Goal: Book appointment/travel/reservation

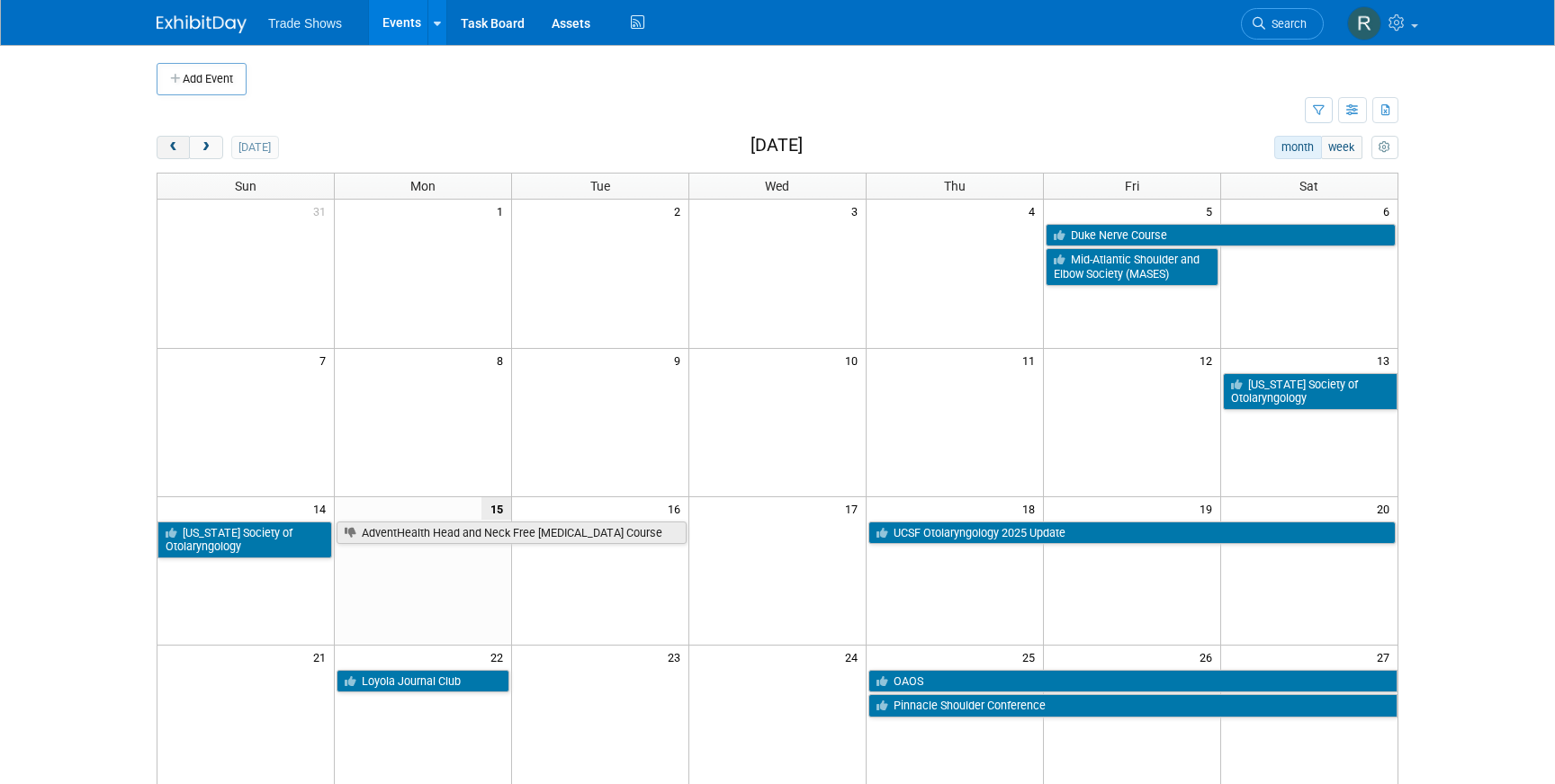
click at [175, 147] on span "prev" at bounding box center [173, 148] width 14 height 12
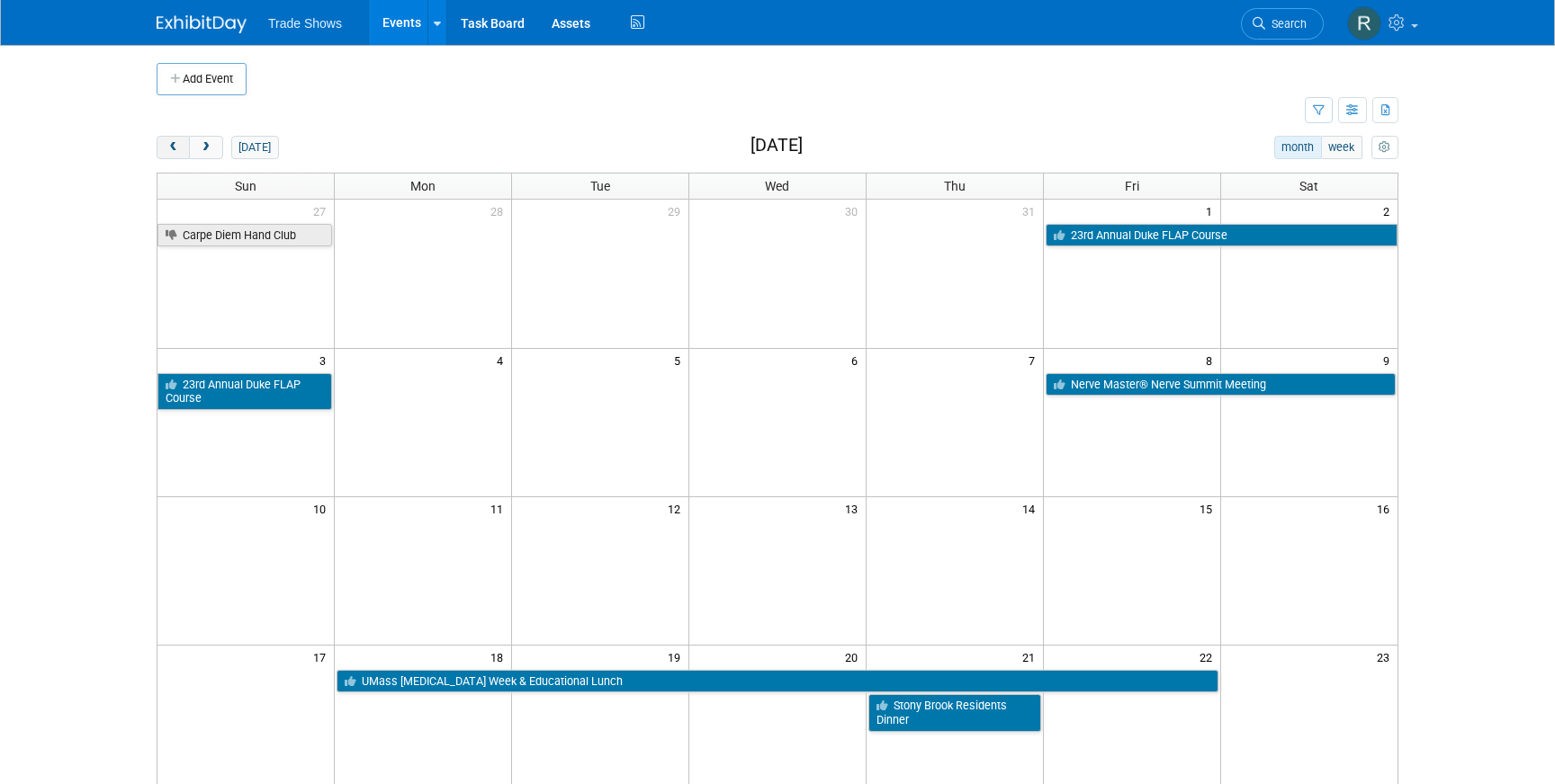
click at [175, 147] on span "prev" at bounding box center [173, 148] width 14 height 12
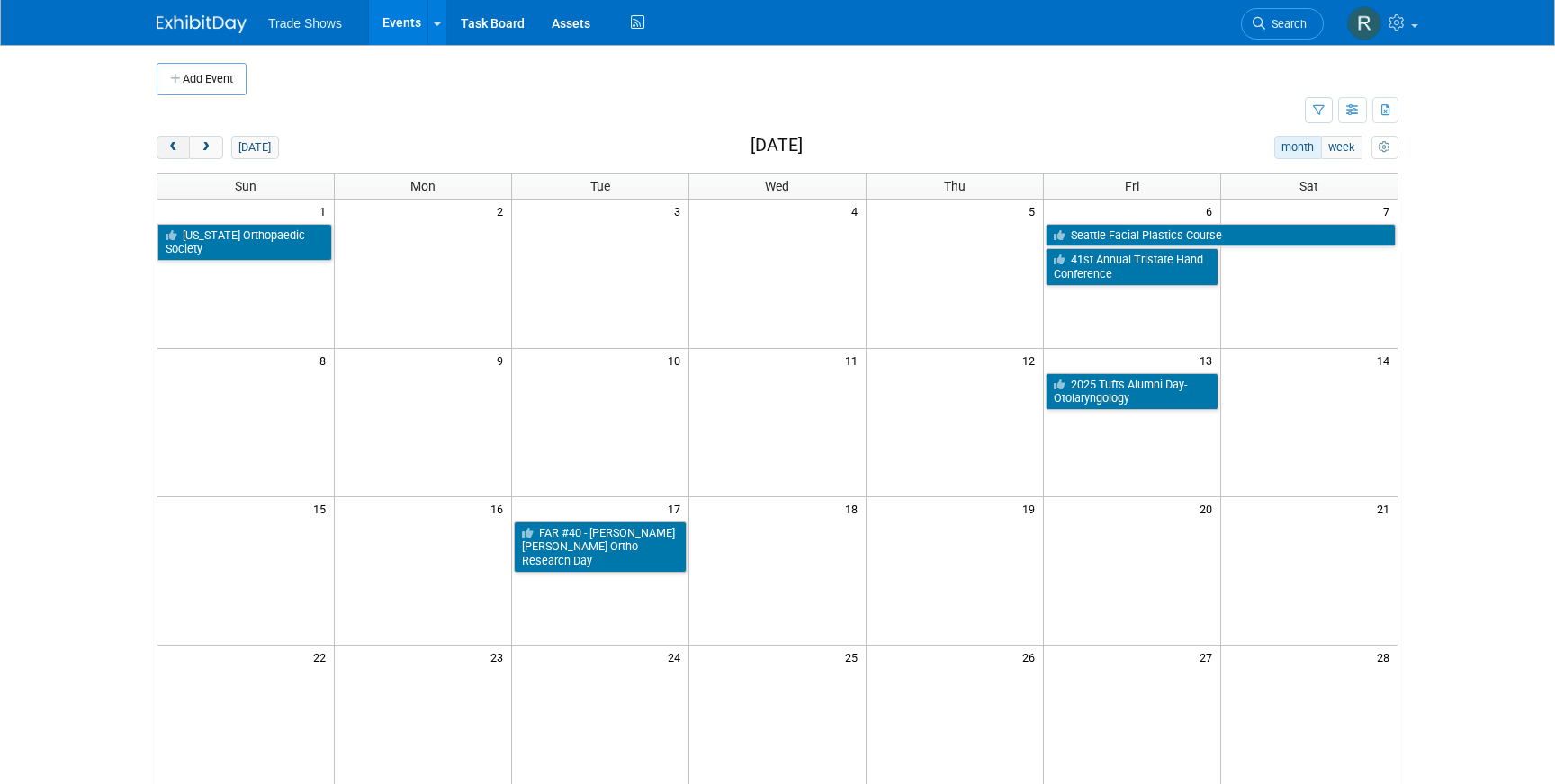
click at [175, 147] on span "prev" at bounding box center [173, 148] width 14 height 12
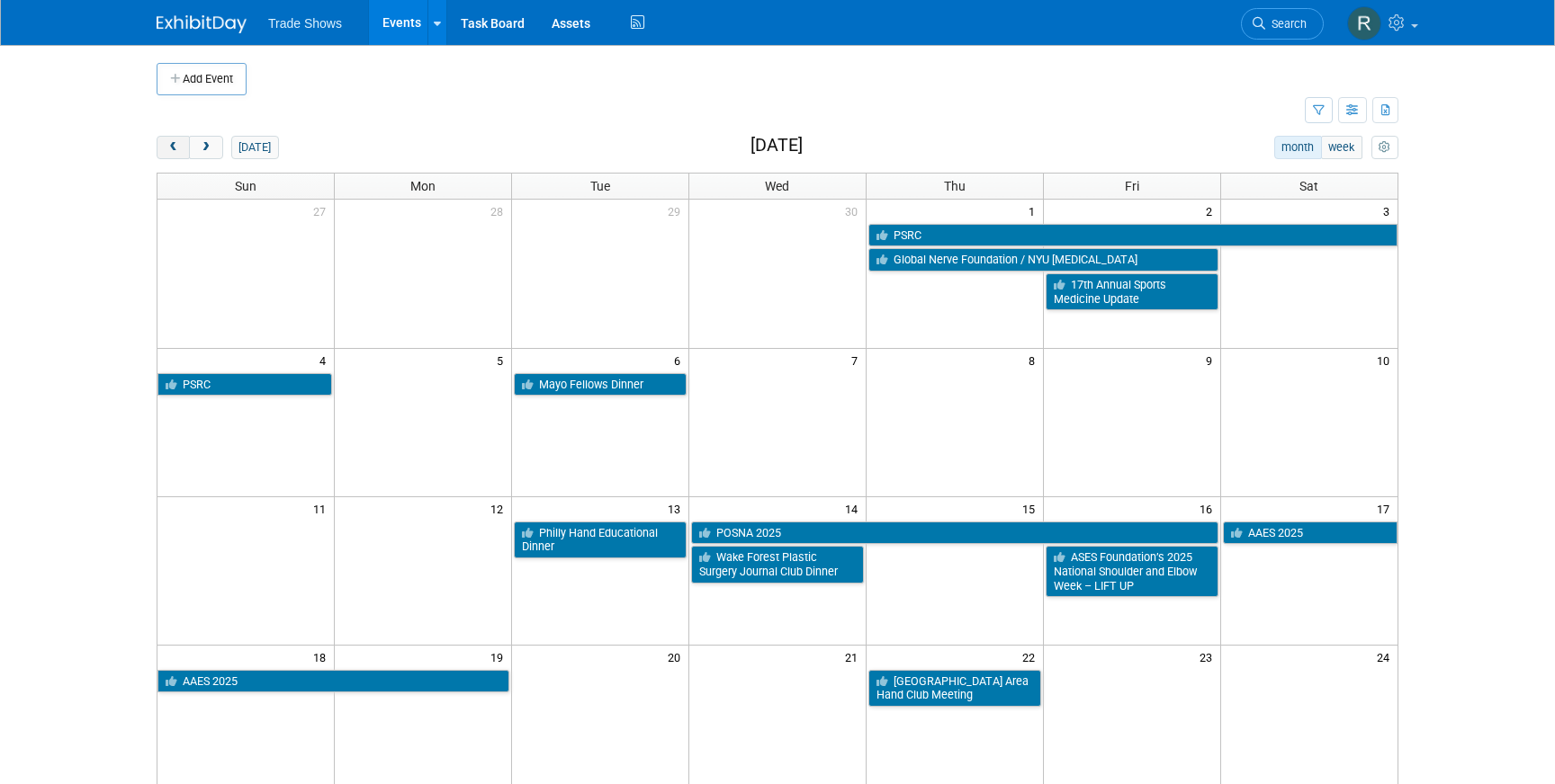
click at [175, 147] on span "prev" at bounding box center [173, 148] width 14 height 12
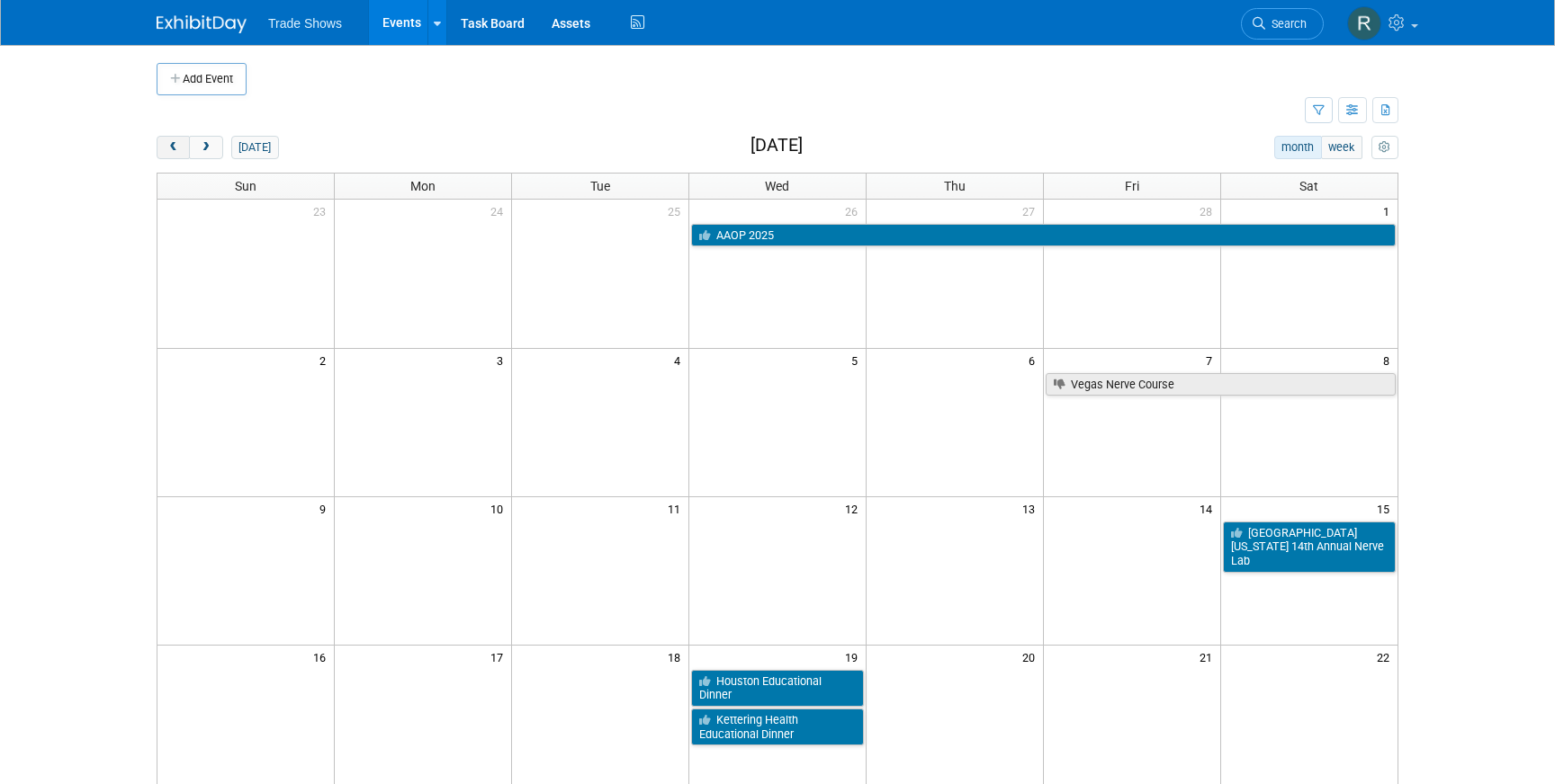
click at [175, 147] on span "prev" at bounding box center [173, 148] width 14 height 12
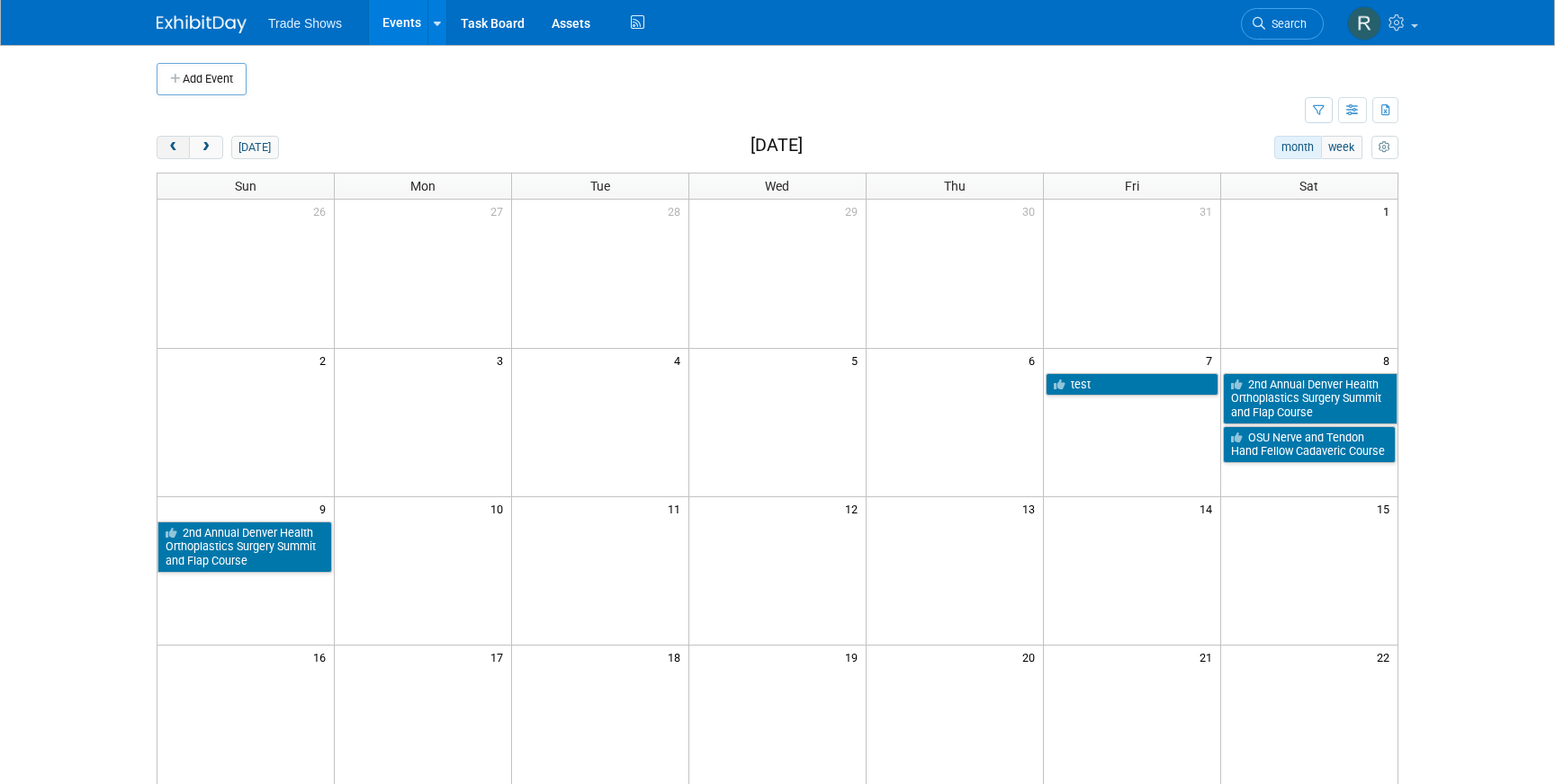
click at [175, 147] on span "prev" at bounding box center [173, 148] width 14 height 12
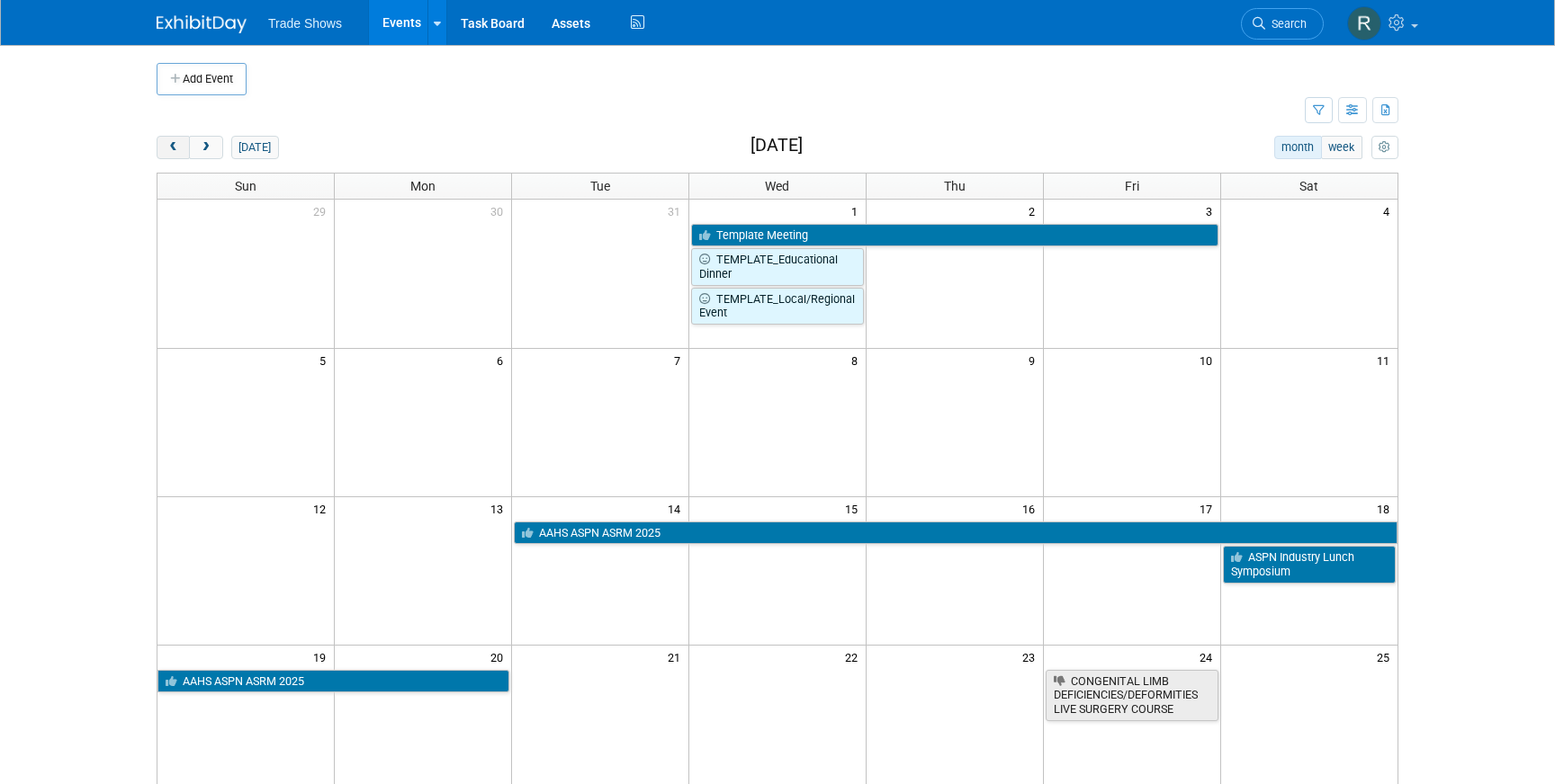
click at [175, 147] on span "prev" at bounding box center [173, 148] width 14 height 12
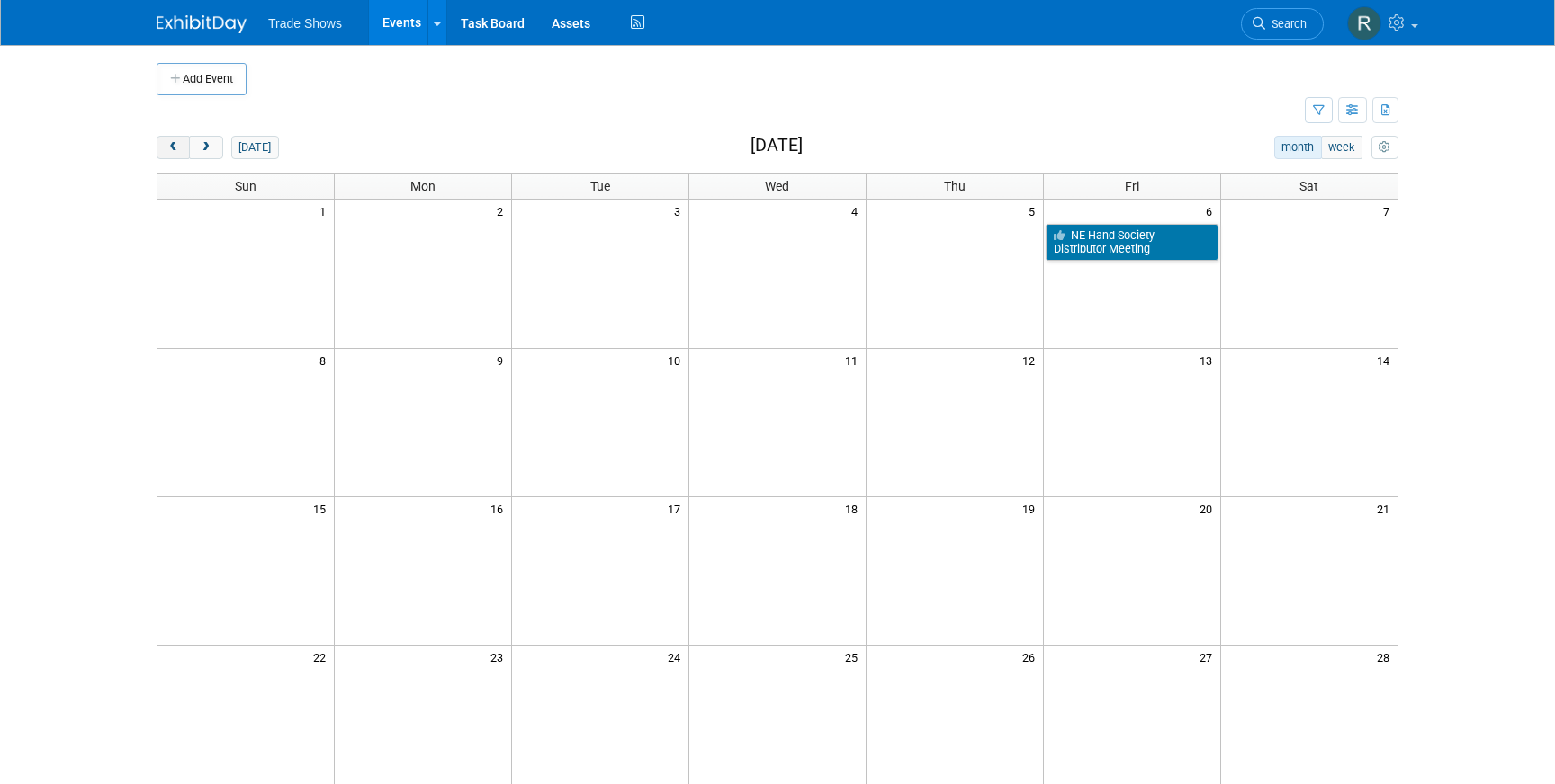
click at [174, 147] on span "prev" at bounding box center [173, 148] width 14 height 12
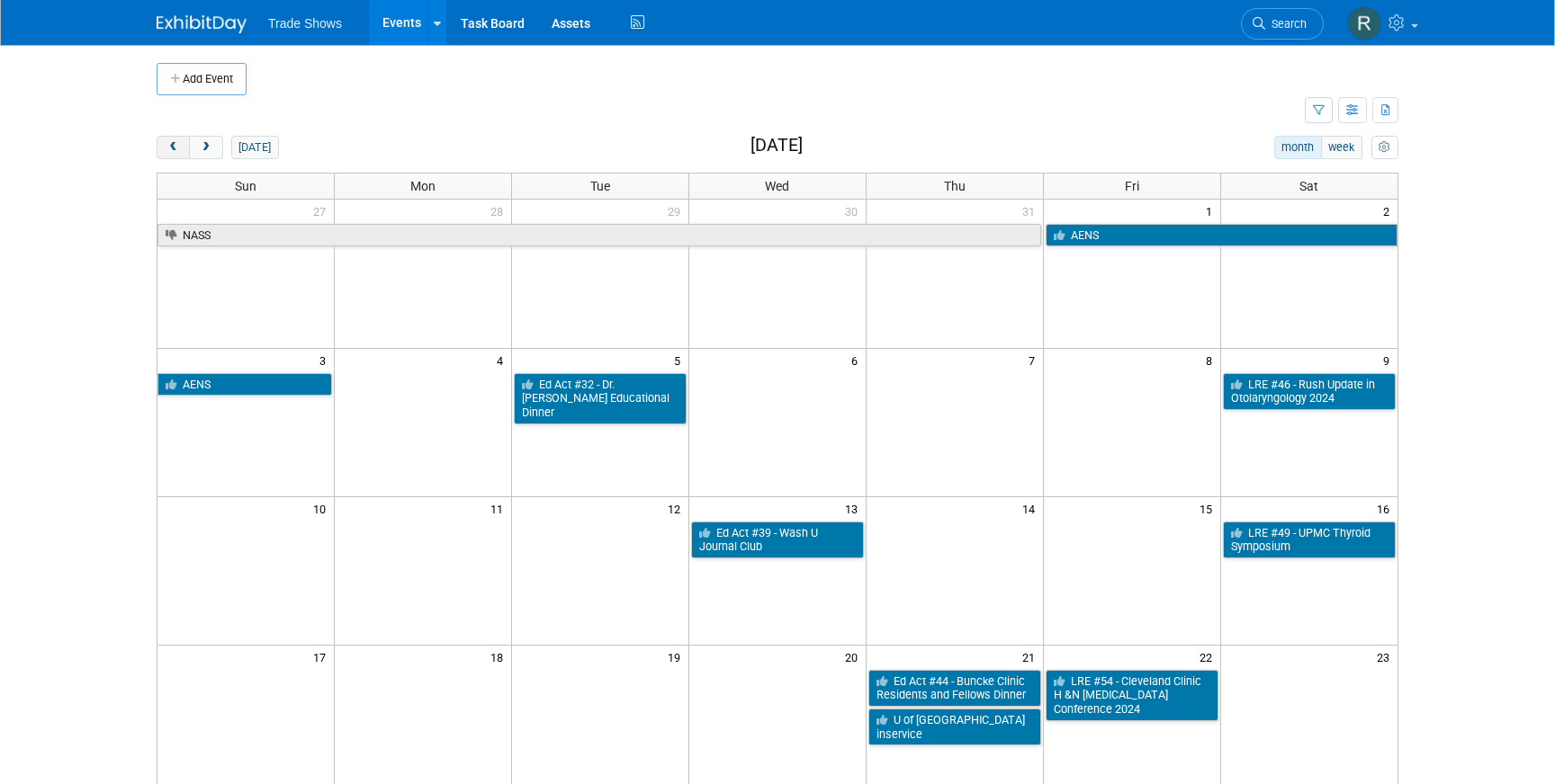
click at [174, 147] on span "prev" at bounding box center [173, 148] width 14 height 12
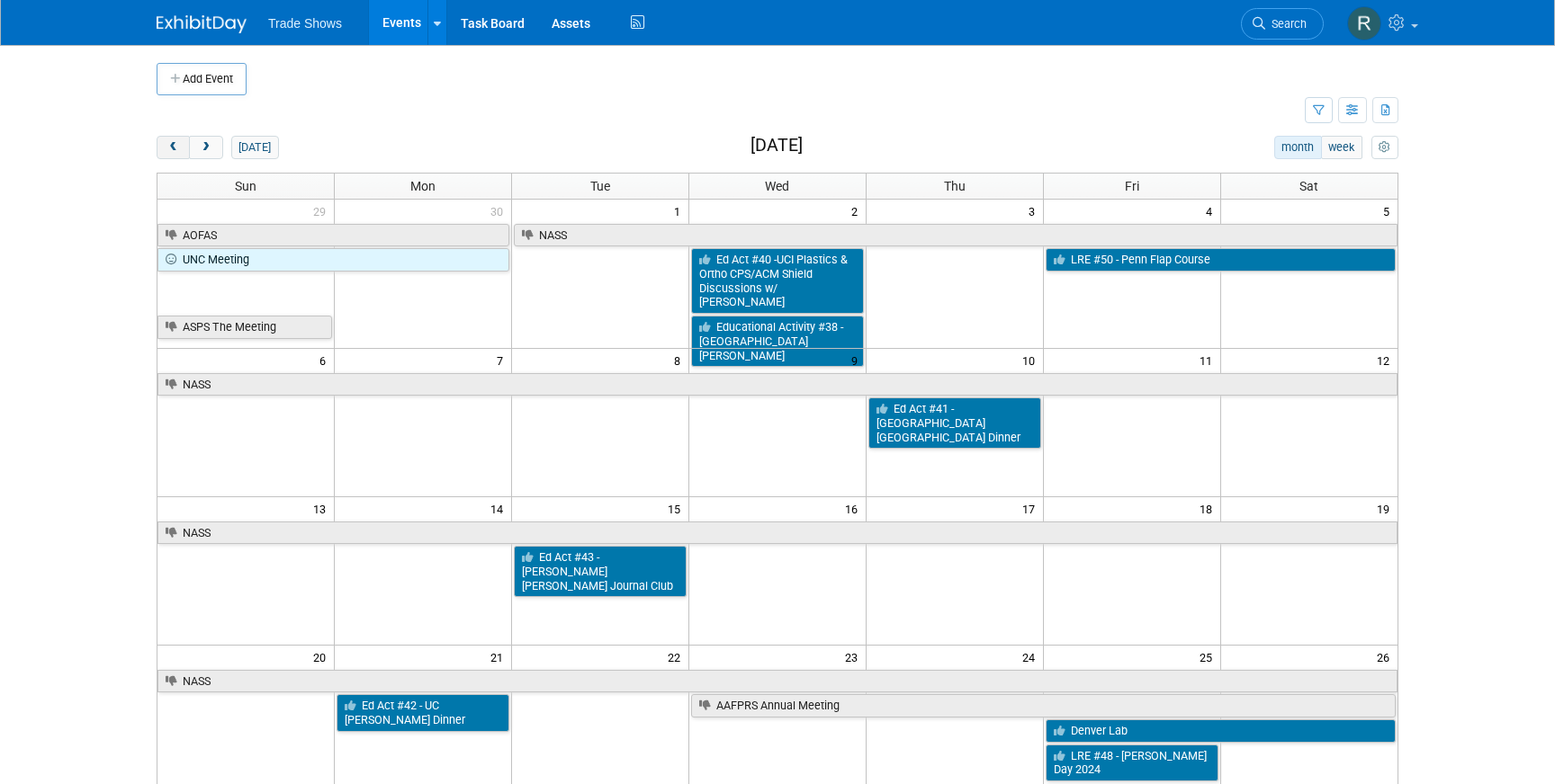
click at [174, 147] on span "prev" at bounding box center [173, 148] width 14 height 12
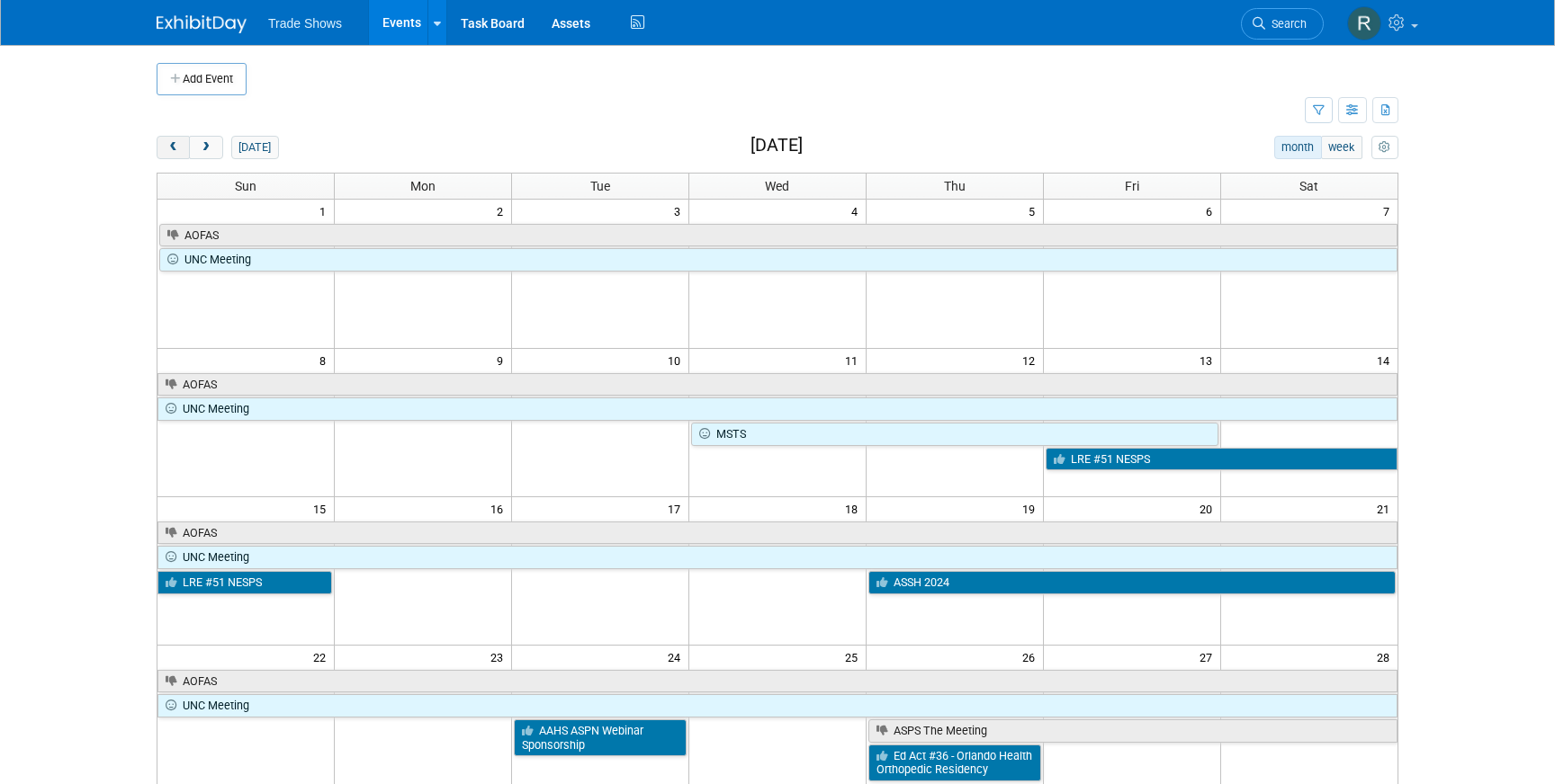
click at [174, 147] on span "prev" at bounding box center [173, 148] width 14 height 12
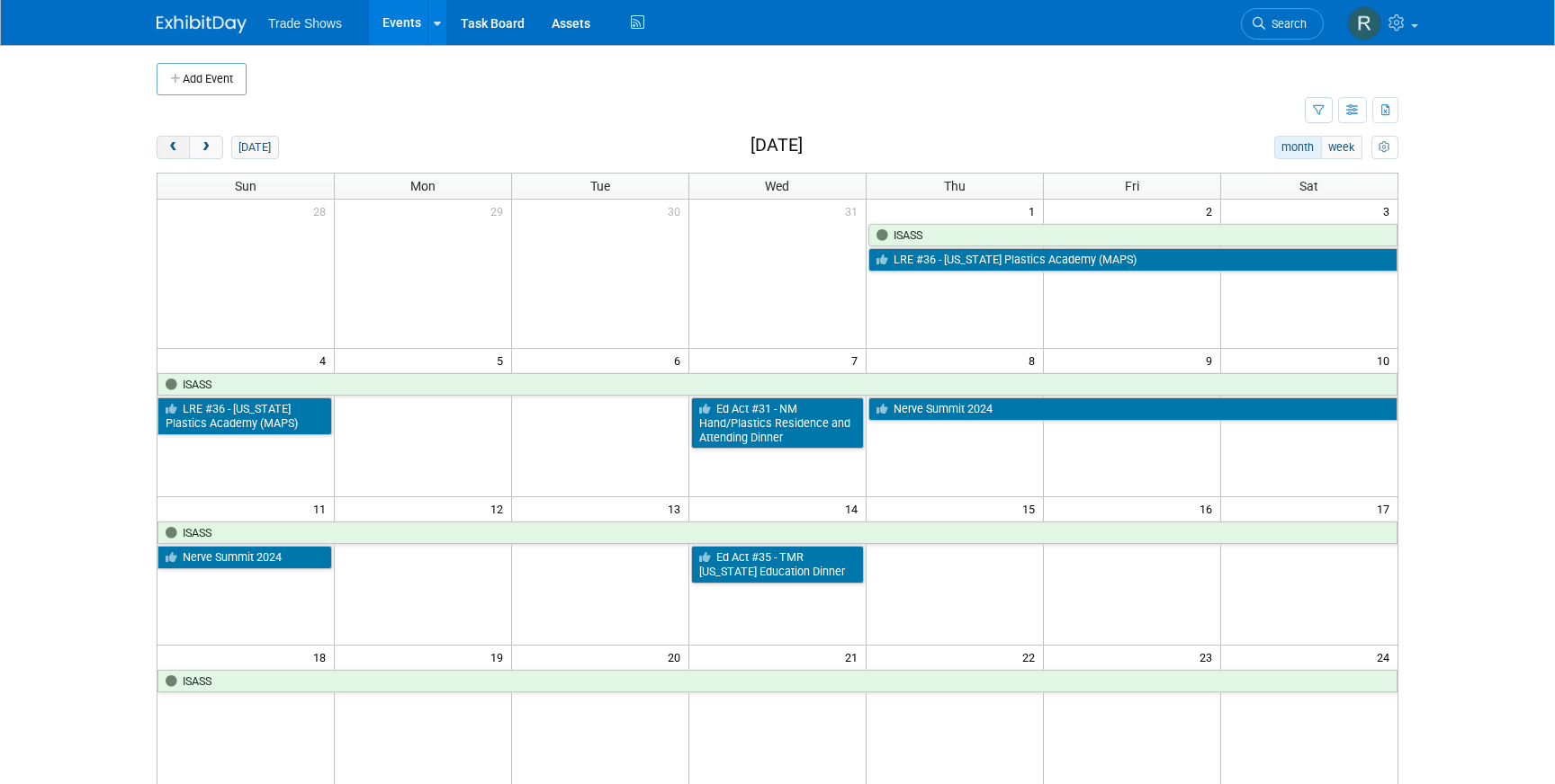
click at [174, 147] on span "prev" at bounding box center [173, 148] width 14 height 12
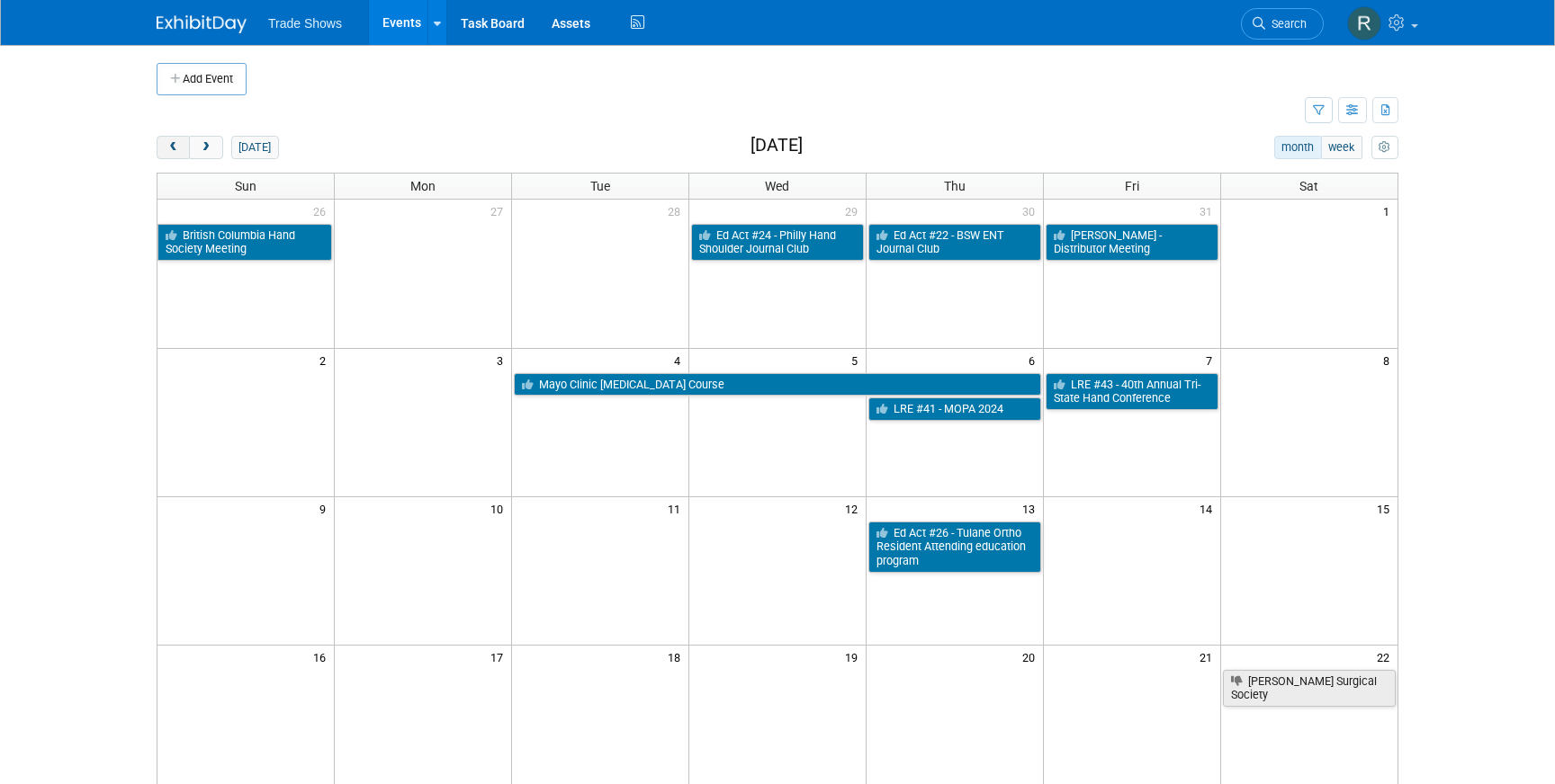
click at [174, 147] on span "prev" at bounding box center [173, 148] width 14 height 12
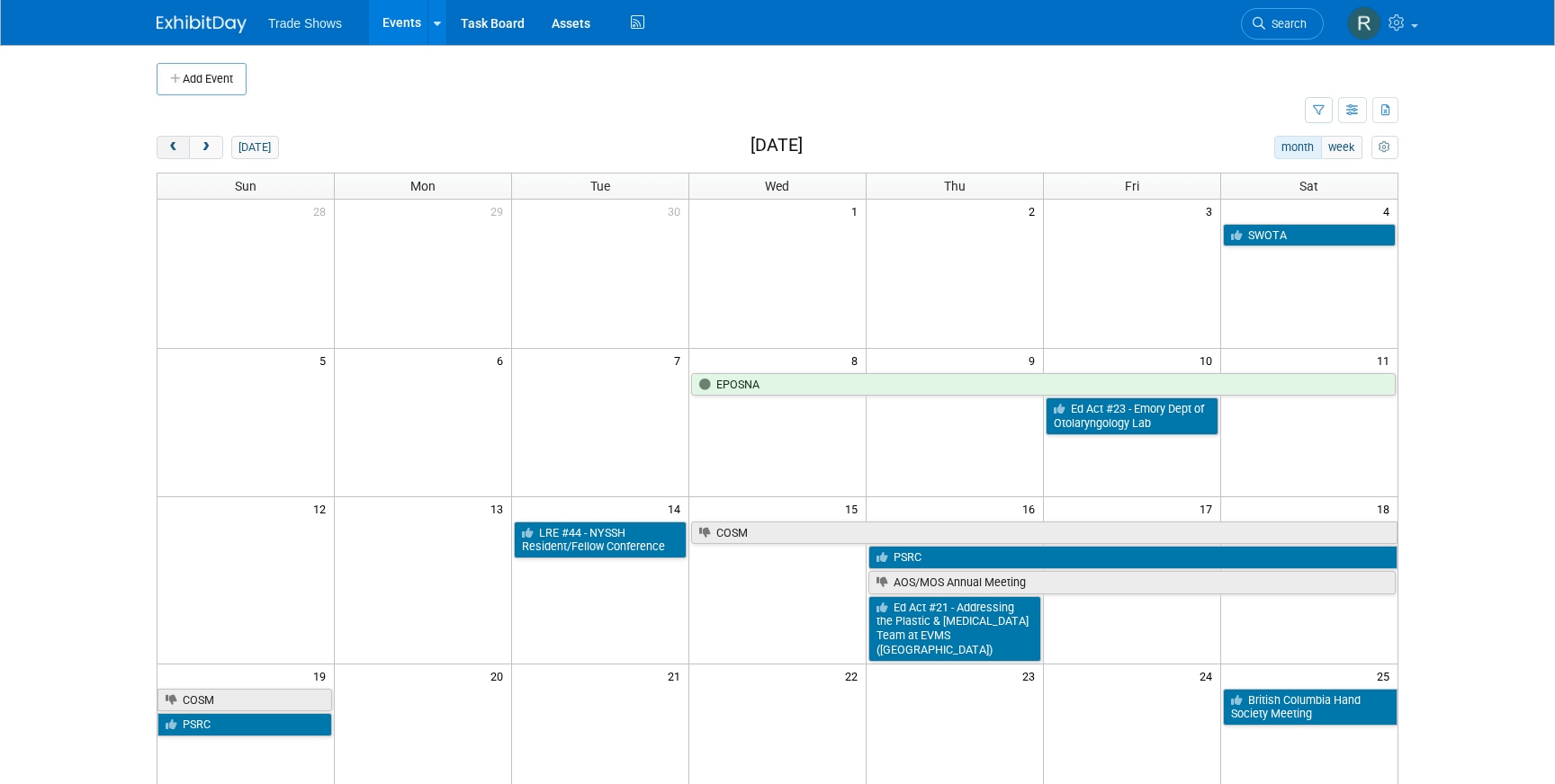
click at [174, 147] on span "prev" at bounding box center [173, 148] width 14 height 12
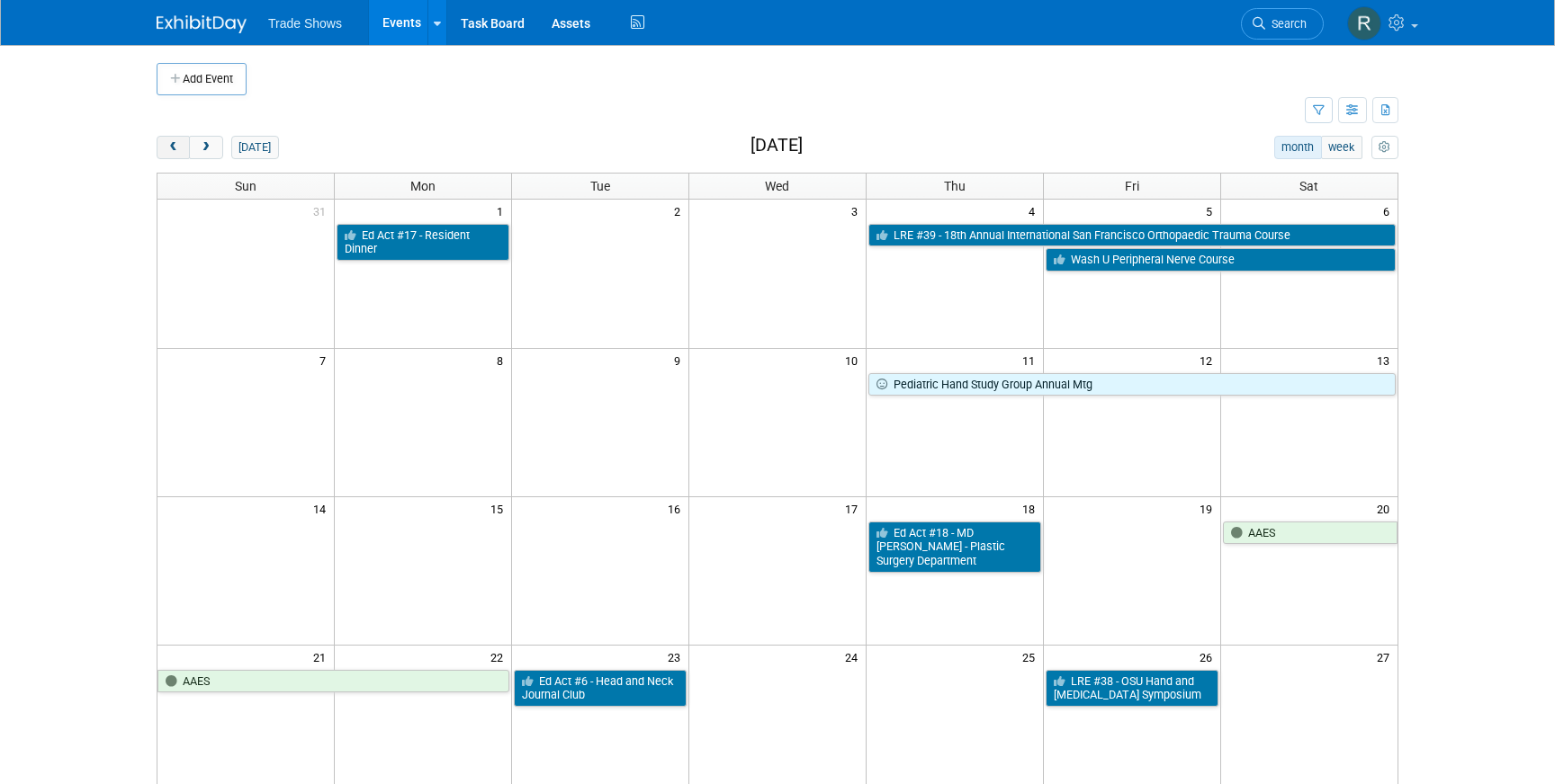
click at [174, 147] on span "prev" at bounding box center [173, 148] width 14 height 12
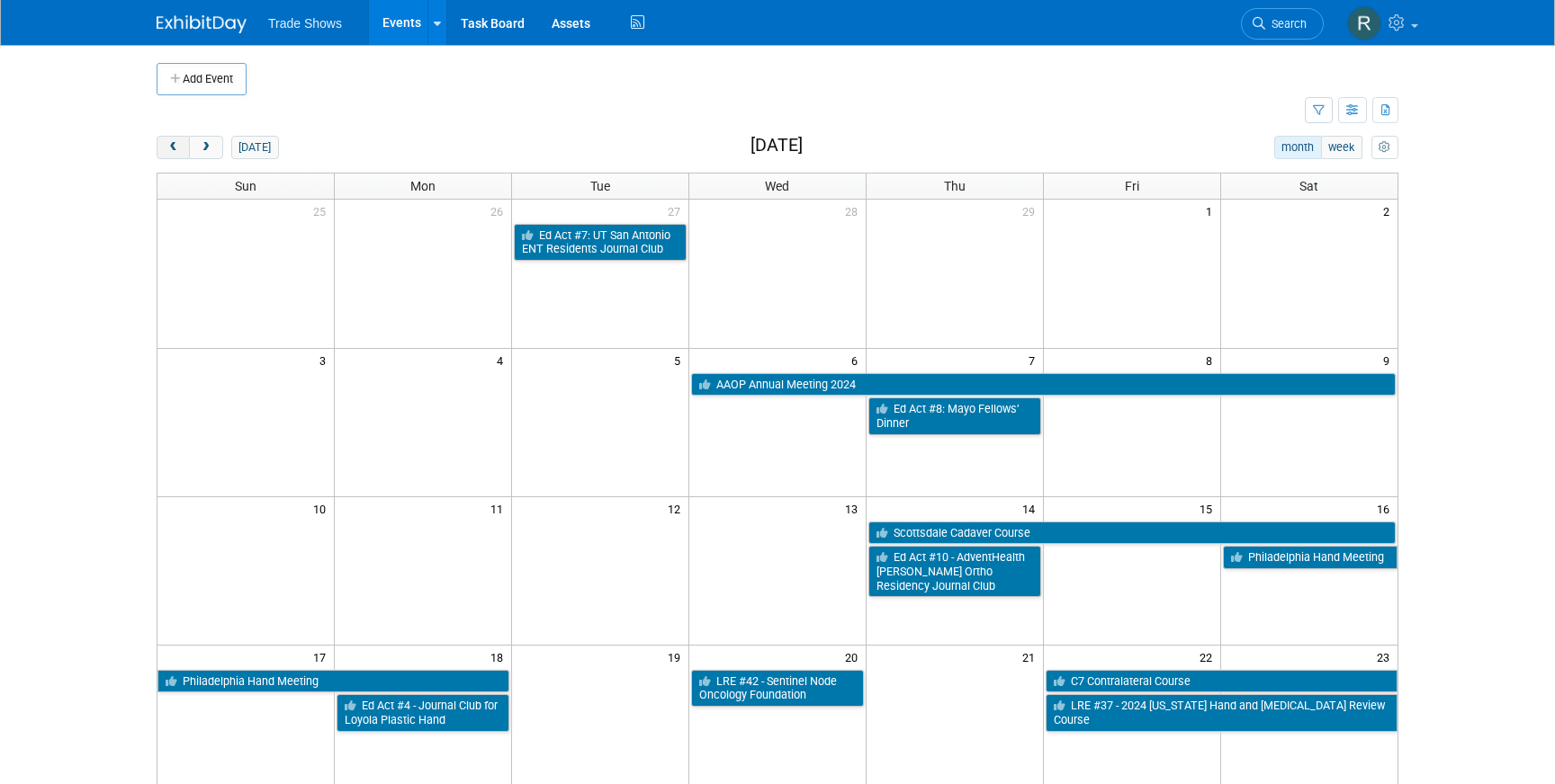
click at [174, 147] on span "prev" at bounding box center [173, 148] width 14 height 12
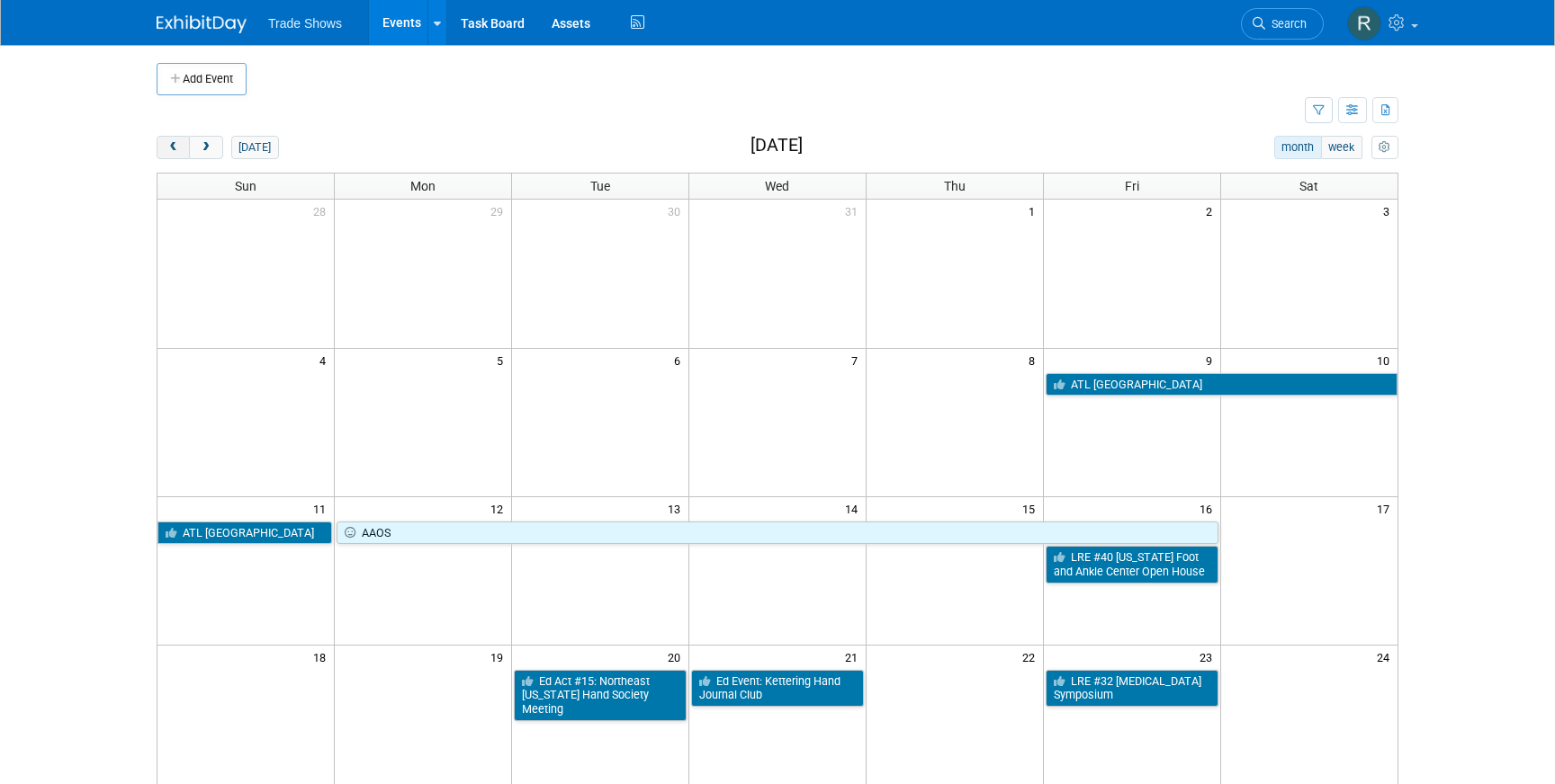
click at [174, 147] on span "prev" at bounding box center [173, 148] width 14 height 12
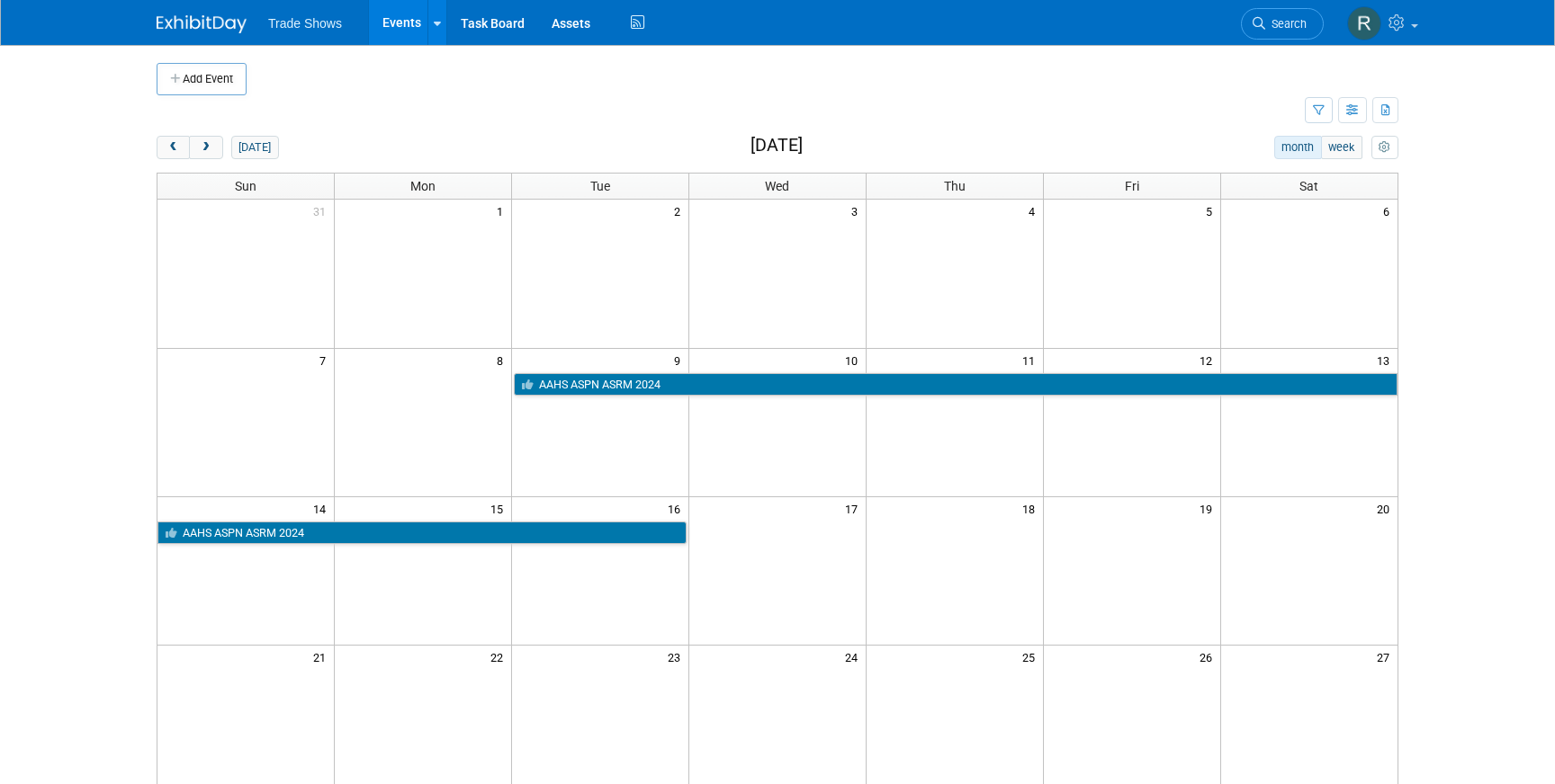
drag, startPoint x: 174, startPoint y: 147, endPoint x: 789, endPoint y: 200, distance: 617.3
click at [788, 200] on div "[DATE] month week [DATE] Sun Mon Tue Wed Thu Fri Sat 31 1 2 3 4 5 6 7 8 9 10 11…" at bounding box center [777, 613] width 1241 height 955
click at [210, 145] on span "next" at bounding box center [205, 148] width 14 height 12
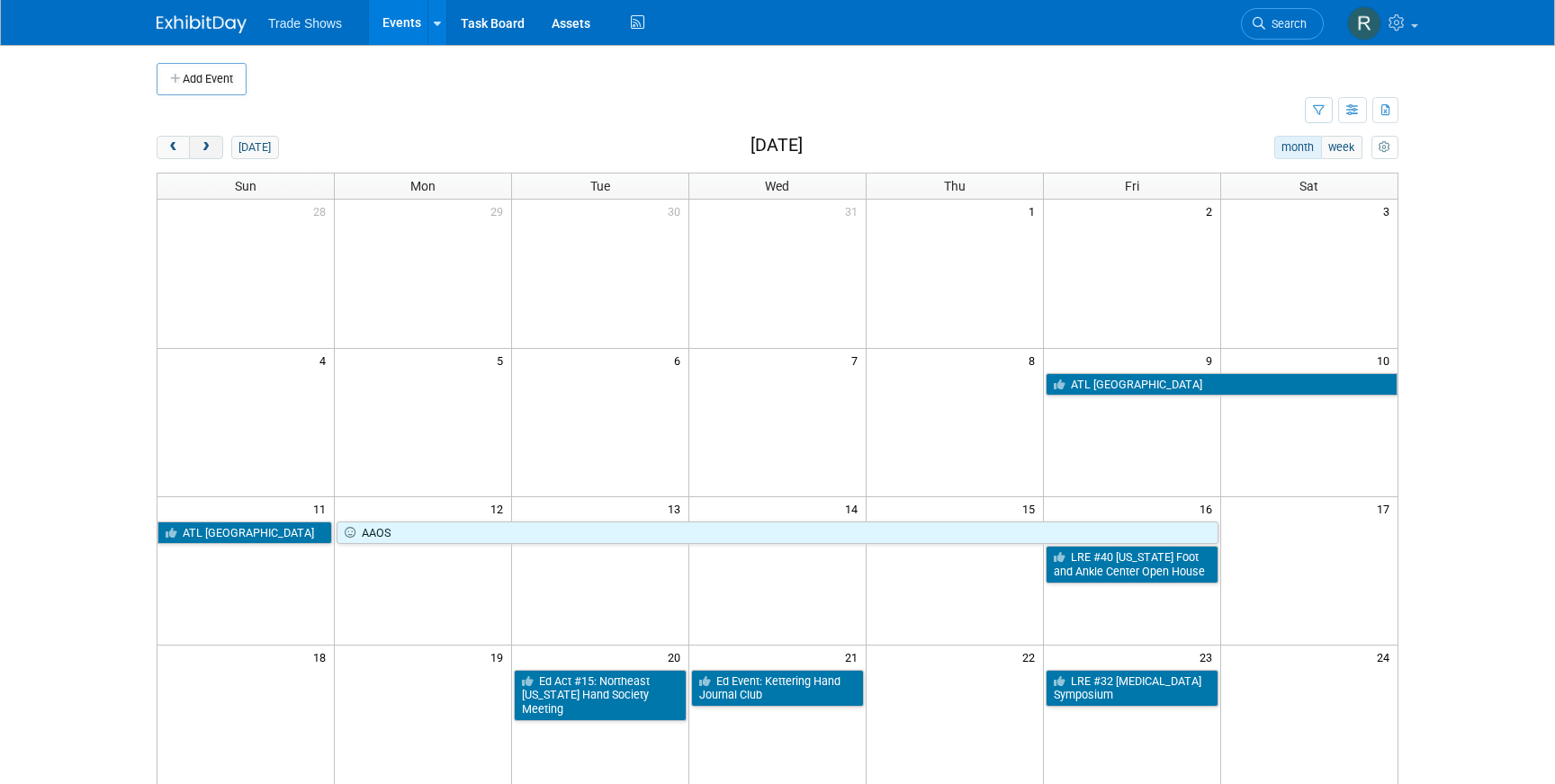
click at [207, 142] on span "next" at bounding box center [205, 148] width 14 height 12
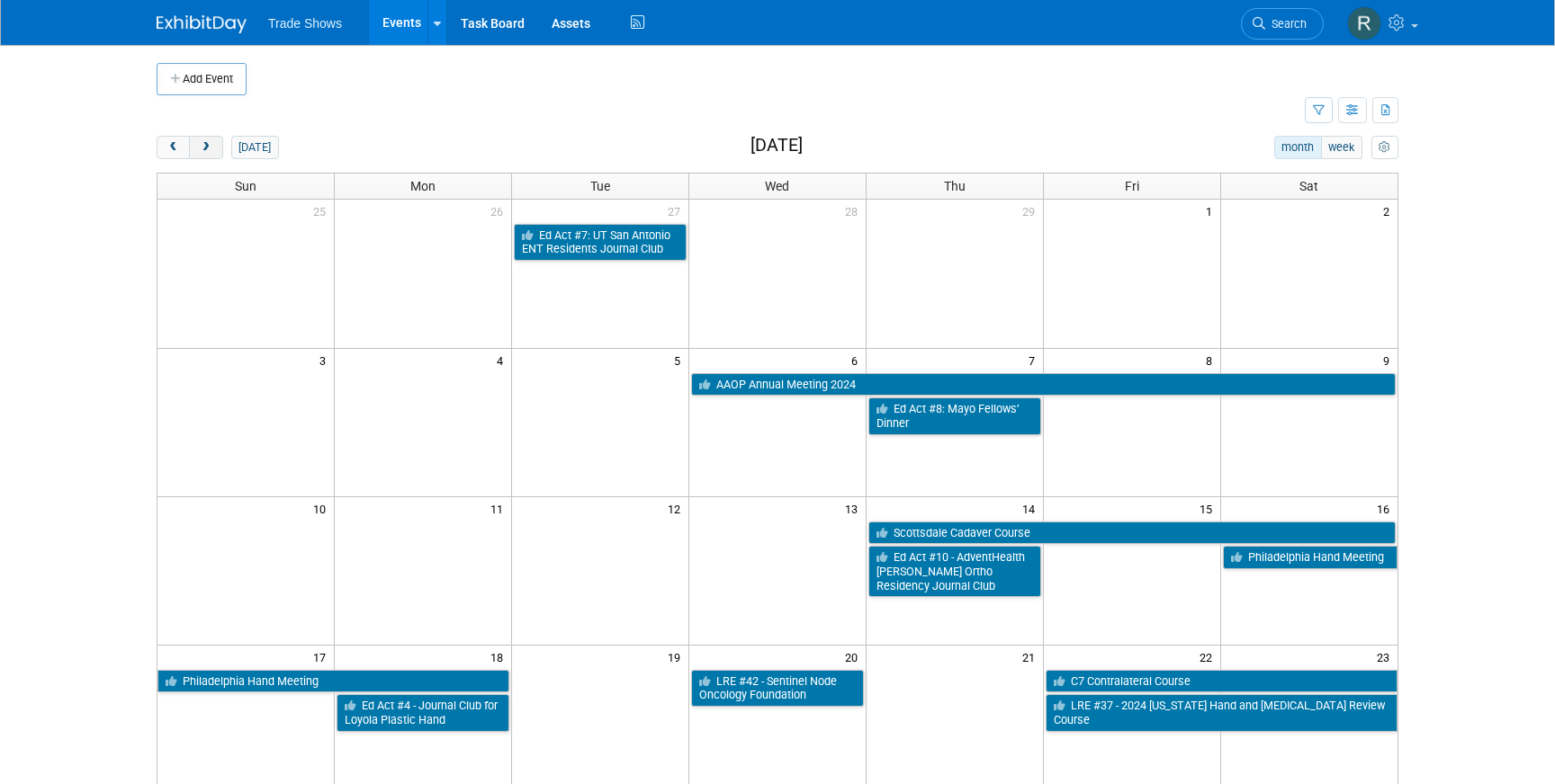
click at [212, 151] on span "next" at bounding box center [205, 148] width 14 height 12
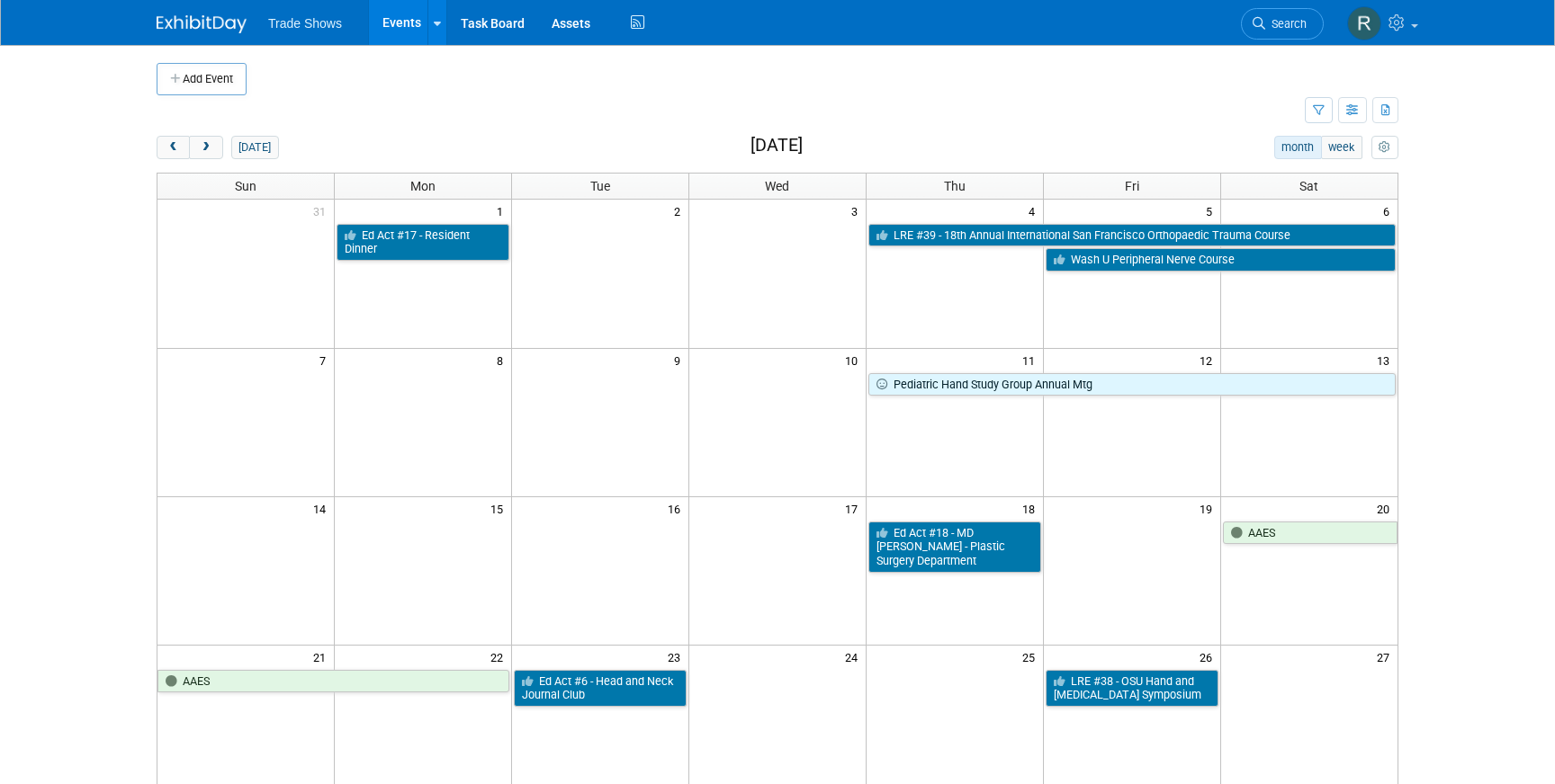
click at [224, 163] on div "[DATE] month week [DATE] Sun Mon Tue Wed Thu Fri Sat 31 1 2 3 4 5 6 Ed Act #17 …" at bounding box center [777, 613] width 1241 height 955
click at [212, 152] on span "next" at bounding box center [205, 148] width 14 height 12
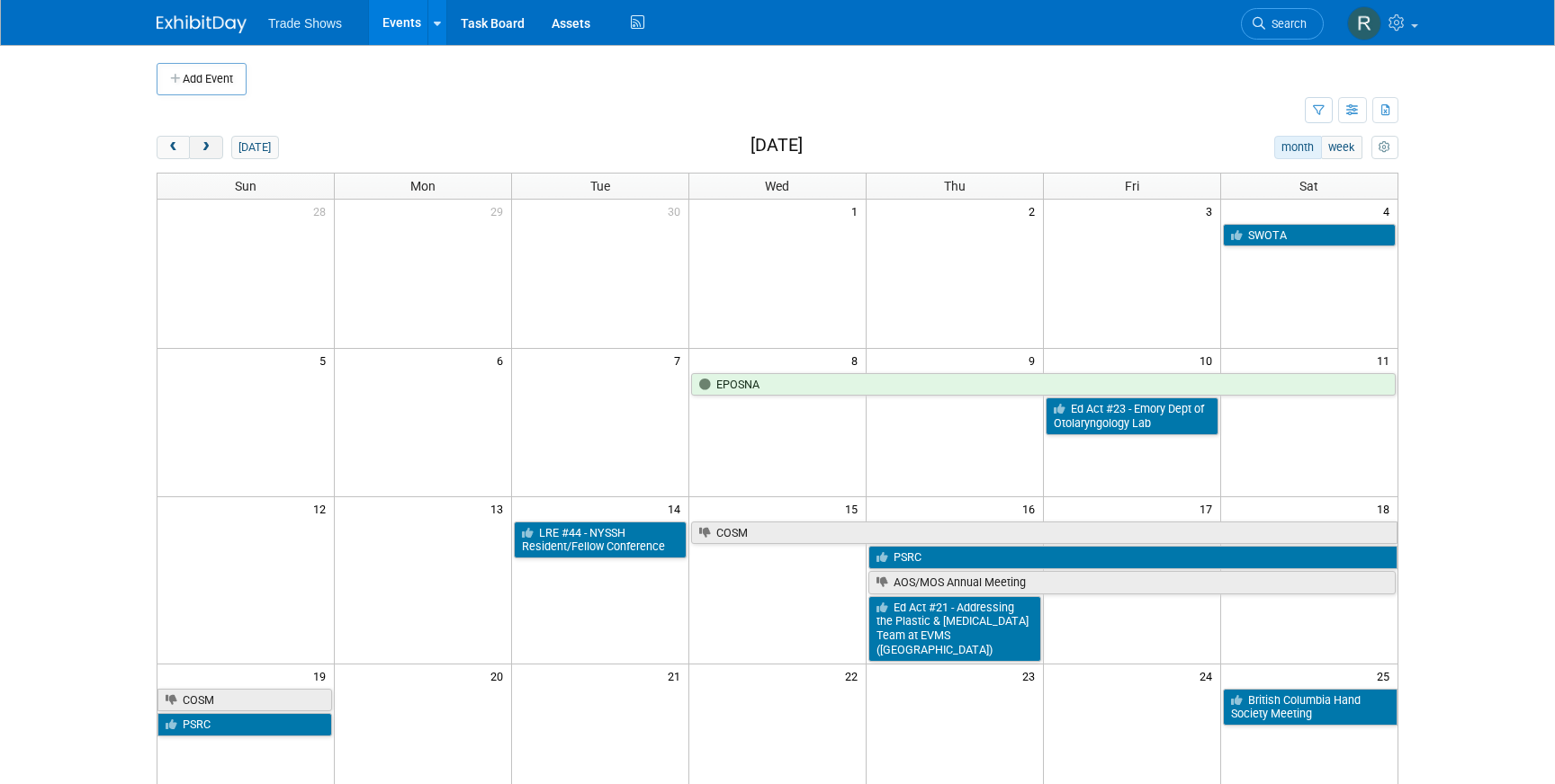
click at [213, 143] on button "next" at bounding box center [205, 146] width 33 height 23
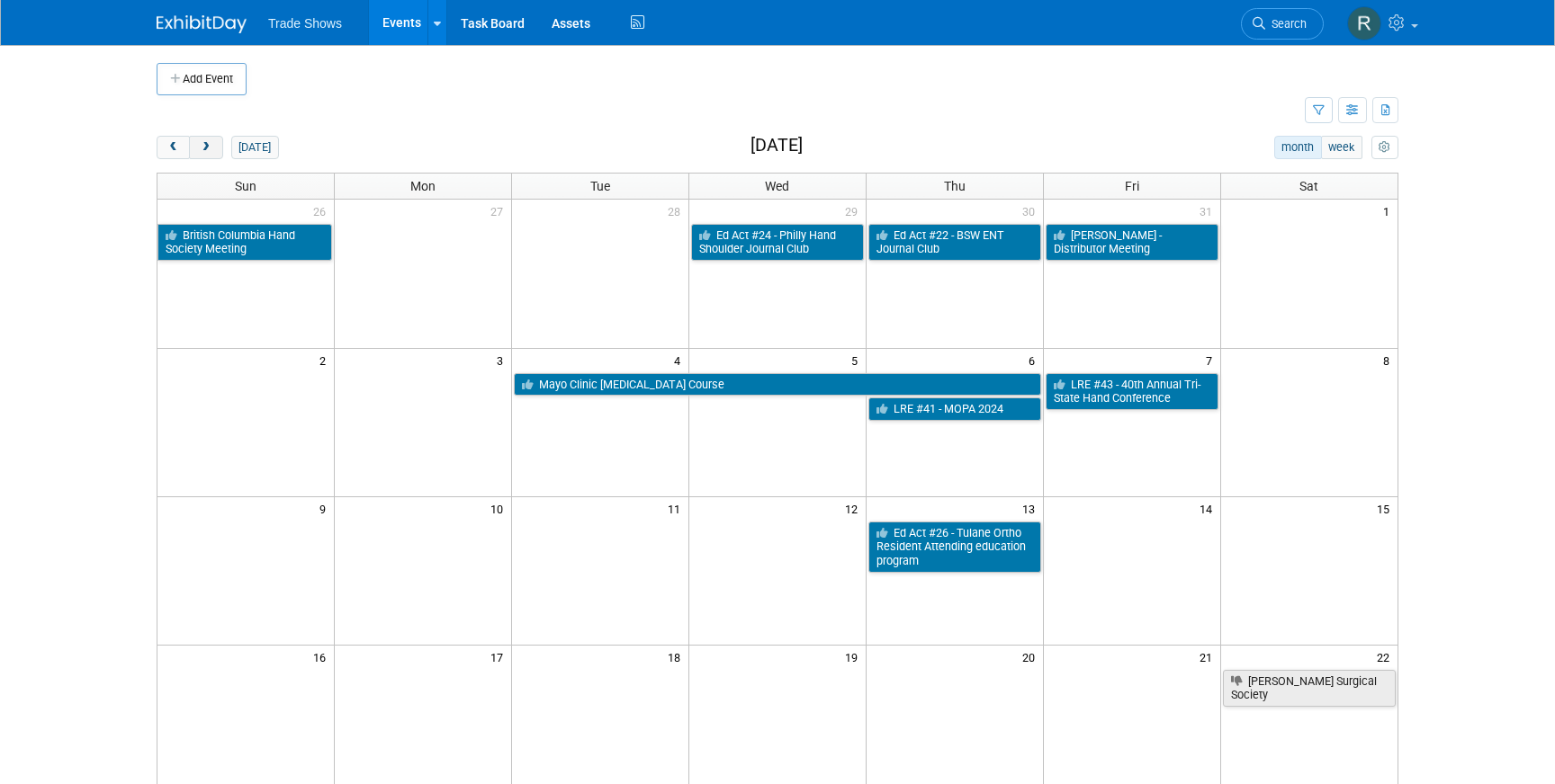
click at [207, 146] on span "next" at bounding box center [205, 148] width 14 height 12
